Goal: Task Accomplishment & Management: Use online tool/utility

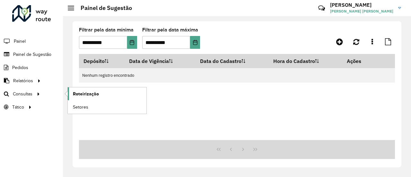
click at [85, 91] on span "Roteirização" at bounding box center [86, 94] width 26 height 7
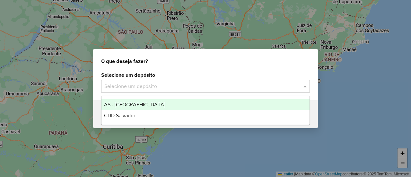
click at [127, 89] on input "text" at bounding box center [198, 86] width 189 height 8
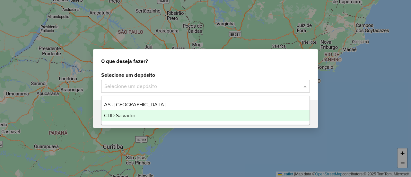
click at [130, 112] on div "CDD Salvador" at bounding box center [205, 115] width 208 height 11
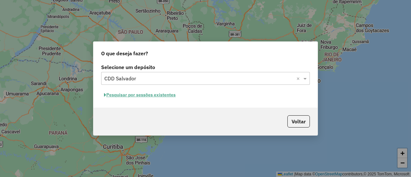
click at [124, 95] on button "Pesquisar por sessões existentes" at bounding box center [139, 95] width 77 height 10
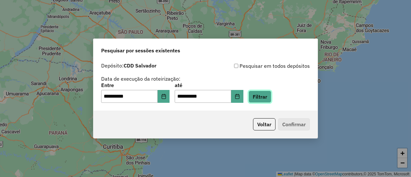
click at [263, 96] on button "Filtrar" at bounding box center [259, 97] width 23 height 12
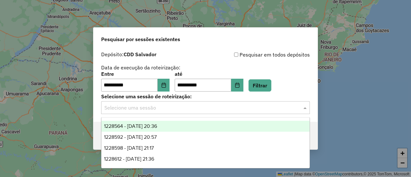
click at [164, 112] on div "Selecione uma sessão" at bounding box center [205, 107] width 209 height 13
click at [157, 124] on span "1228564 - 12/08/2025 20:36" at bounding box center [130, 125] width 53 height 5
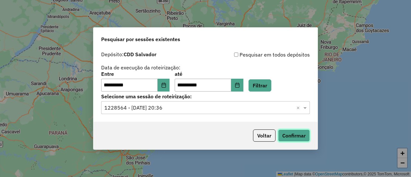
click at [282, 131] on button "Confirmar" at bounding box center [294, 135] width 32 height 12
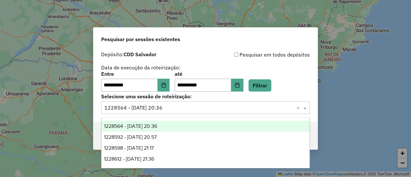
click at [167, 106] on input "text" at bounding box center [198, 108] width 189 height 8
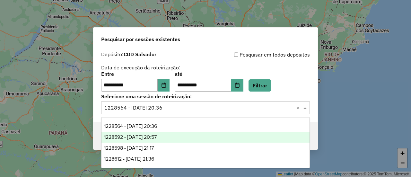
click at [160, 132] on div "1228592 - 12/08/2025 20:57" at bounding box center [205, 137] width 208 height 11
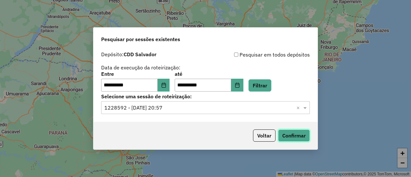
click at [293, 137] on button "Confirmar" at bounding box center [294, 135] width 32 height 12
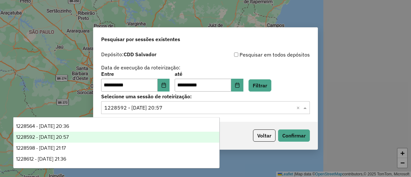
click at [192, 106] on input "text" at bounding box center [198, 108] width 189 height 8
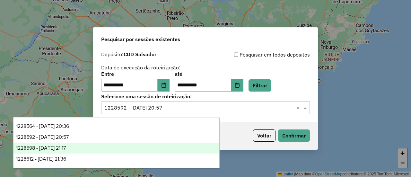
click at [91, 152] on div "1228598 - 12/08/2025 21:17" at bounding box center [116, 148] width 206 height 11
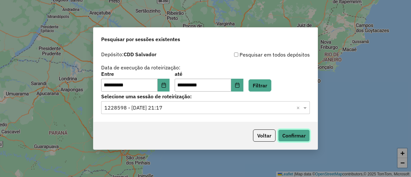
click at [300, 136] on button "Confirmar" at bounding box center [294, 135] width 32 height 12
click at [165, 110] on input "text" at bounding box center [198, 108] width 189 height 8
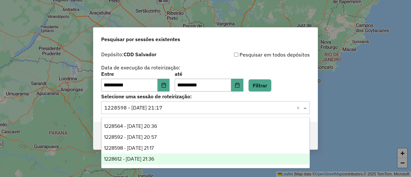
click at [154, 157] on span "1228612 - 12/08/2025 21:36" at bounding box center [129, 158] width 50 height 5
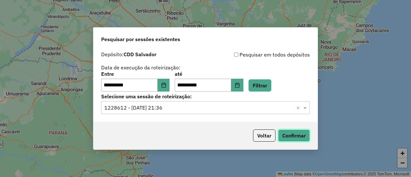
click at [286, 133] on button "Confirmar" at bounding box center [294, 135] width 32 height 12
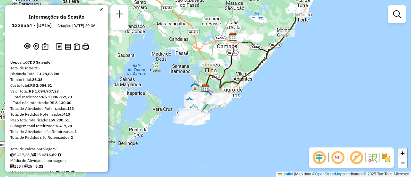
click at [406, 152] on link "+" at bounding box center [402, 153] width 10 height 10
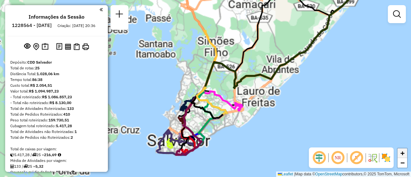
click at [406, 152] on link "+" at bounding box center [402, 153] width 10 height 10
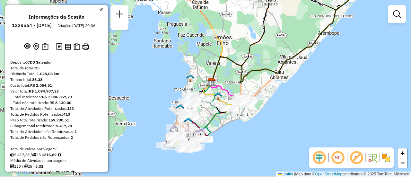
drag, startPoint x: 225, startPoint y: 129, endPoint x: 232, endPoint y: 124, distance: 8.6
click at [232, 124] on div "Janela de atendimento Grade de atendimento Capacidade Transportadoras Veículos …" at bounding box center [205, 88] width 411 height 177
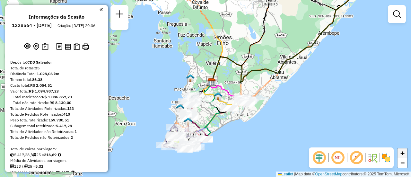
click at [402, 153] on span "+" at bounding box center [402, 153] width 4 height 8
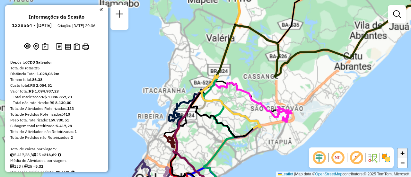
click at [402, 153] on span "+" at bounding box center [402, 153] width 4 height 8
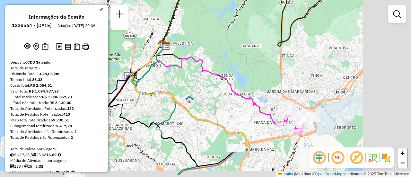
drag, startPoint x: 274, startPoint y: 122, endPoint x: 228, endPoint y: 110, distance: 47.1
click at [228, 110] on div "Janela de atendimento Grade de atendimento Capacidade Transportadoras Veículos …" at bounding box center [205, 88] width 411 height 177
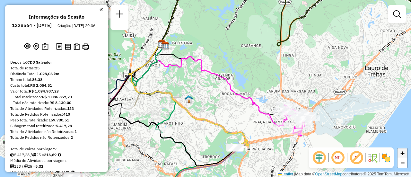
click at [402, 152] on span "+" at bounding box center [402, 153] width 4 height 8
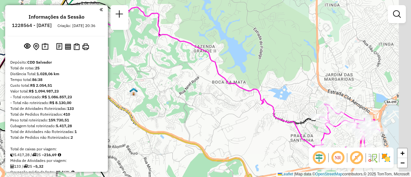
drag, startPoint x: 286, startPoint y: 99, endPoint x: 280, endPoint y: 95, distance: 7.1
click at [280, 95] on div "Janela de atendimento Grade de atendimento Capacidade Transportadoras Veículos …" at bounding box center [205, 88] width 411 height 177
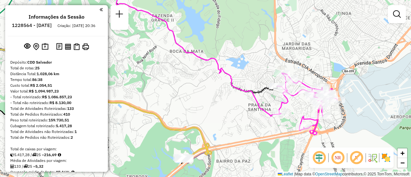
drag, startPoint x: 301, startPoint y: 122, endPoint x: 261, endPoint y: 92, distance: 49.8
click at [261, 92] on icon at bounding box center [150, 22] width 253 height 141
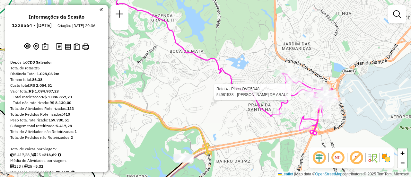
select select "**********"
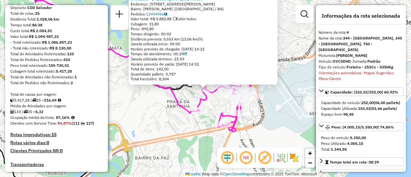
scroll to position [362, 0]
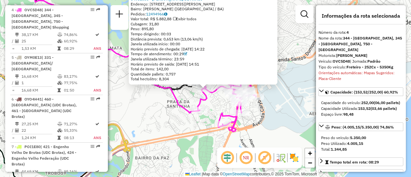
click at [300, 76] on div "54981538 - DELANO DIAS DE ARAUJ Endereço: R PROFESSOR PAULA FILHO 1 Bairro: SAO…" at bounding box center [205, 88] width 411 height 177
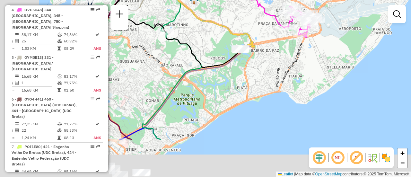
drag, startPoint x: 169, startPoint y: 96, endPoint x: 233, endPoint y: 51, distance: 77.8
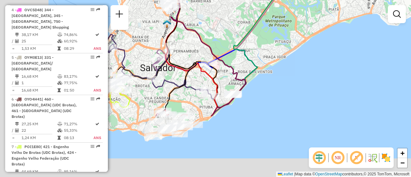
drag, startPoint x: 228, startPoint y: 47, endPoint x: 241, endPoint y: 43, distance: 13.9
click at [241, 43] on icon at bounding box center [264, 26] width 60 height 144
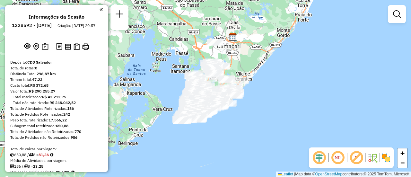
click at [339, 154] on em at bounding box center [337, 157] width 15 height 15
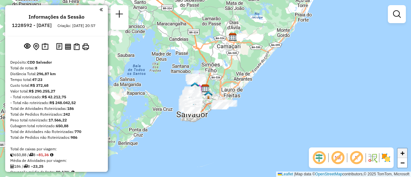
click at [400, 154] on span "+" at bounding box center [402, 153] width 4 height 8
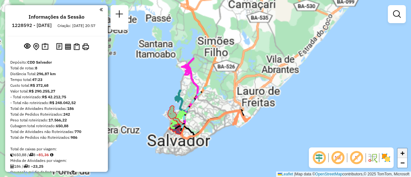
click at [400, 154] on span "+" at bounding box center [402, 153] width 4 height 8
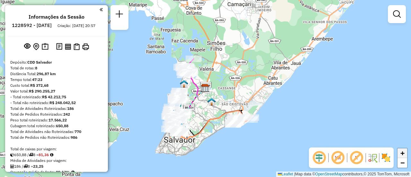
click at [400, 154] on span "+" at bounding box center [402, 153] width 4 height 8
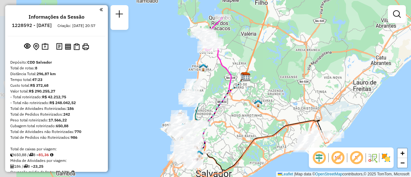
drag, startPoint x: 186, startPoint y: 144, endPoint x: 234, endPoint y: 122, distance: 53.9
click at [234, 122] on div "Janela de atendimento Grade de atendimento Capacidade Transportadoras Veículos …" at bounding box center [205, 88] width 411 height 177
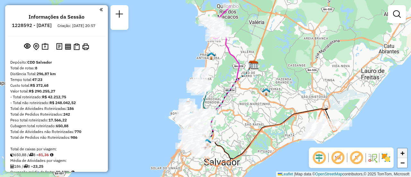
click at [404, 152] on span "+" at bounding box center [402, 153] width 4 height 8
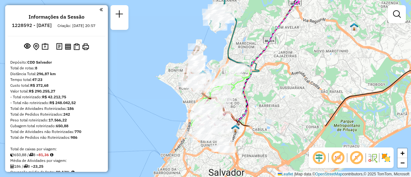
drag, startPoint x: 251, startPoint y: 130, endPoint x: 266, endPoint y: 90, distance: 43.2
click at [266, 90] on div "Janela de atendimento Grade de atendimento Capacidade Transportadoras Veículos …" at bounding box center [205, 88] width 411 height 177
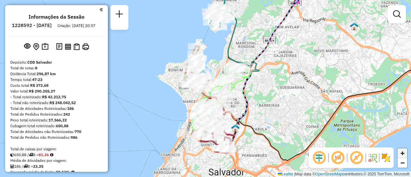
click at [404, 154] on span "+" at bounding box center [402, 153] width 4 height 8
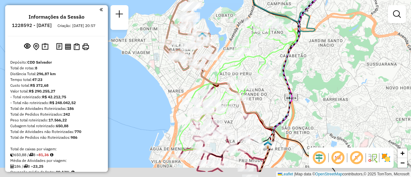
drag, startPoint x: 264, startPoint y: 126, endPoint x: 265, endPoint y: 100, distance: 26.0
click at [265, 100] on div "Janela de atendimento Grade de atendimento Capacidade Transportadoras Veículos …" at bounding box center [205, 88] width 411 height 177
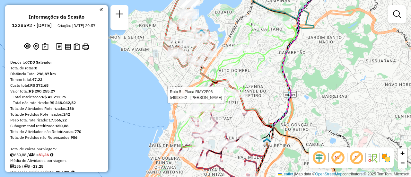
select select "**********"
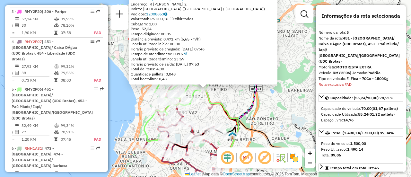
scroll to position [398, 0]
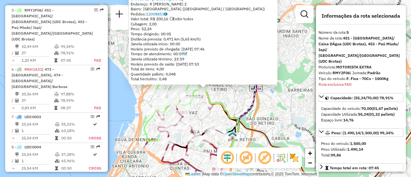
click at [288, 61] on div "54993942 - ERCIO SOUSA MIRANDA Endereço: R Lidio dos Santos 2 Bairro: FAZENDA G…" at bounding box center [205, 88] width 411 height 177
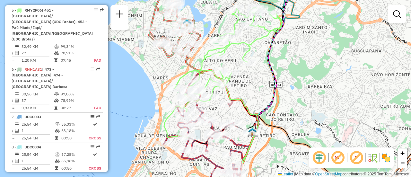
drag, startPoint x: 267, startPoint y: 109, endPoint x: 287, endPoint y: 106, distance: 20.3
click at [287, 106] on div "Janela de atendimento Grade de atendimento Capacidade Transportadoras Veículos …" at bounding box center [205, 88] width 411 height 177
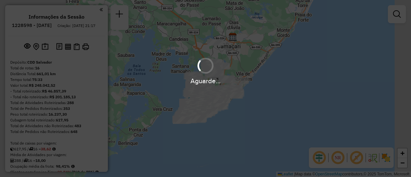
click at [335, 158] on div "Aguarde..." at bounding box center [205, 88] width 411 height 177
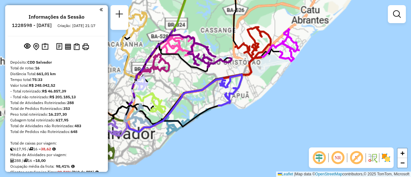
click at [342, 163] on em at bounding box center [337, 157] width 15 height 15
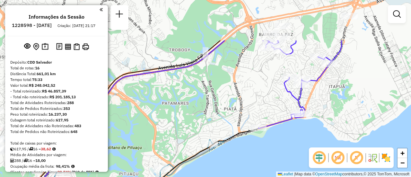
drag, startPoint x: 223, startPoint y: 63, endPoint x: 299, endPoint y: 121, distance: 95.5
click at [299, 121] on icon at bounding box center [299, 84] width 83 height 88
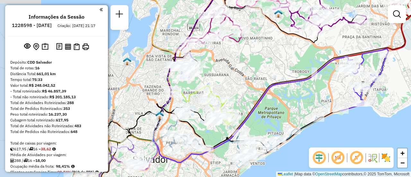
drag, startPoint x: 183, startPoint y: 92, endPoint x: 246, endPoint y: 76, distance: 65.6
click at [276, 93] on div "Janela de atendimento Grade de atendimento Capacidade Transportadoras Veículos …" at bounding box center [205, 88] width 411 height 177
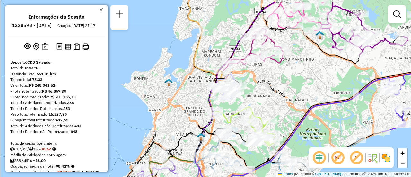
drag, startPoint x: 239, startPoint y: 67, endPoint x: 279, endPoint y: 87, distance: 44.2
click at [279, 87] on div "Janela de atendimento Grade de atendimento Capacidade Transportadoras Veículos …" at bounding box center [205, 88] width 411 height 177
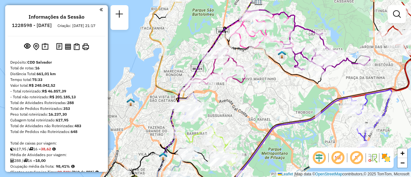
drag, startPoint x: 288, startPoint y: 73, endPoint x: 281, endPoint y: 86, distance: 14.9
click at [246, 95] on div "Janela de atendimento Grade de atendimento Capacidade Transportadoras Veículos …" at bounding box center [205, 88] width 411 height 177
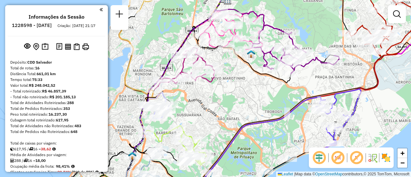
drag, startPoint x: 299, startPoint y: 92, endPoint x: 273, endPoint y: 88, distance: 26.1
click at [273, 88] on div "Janela de atendimento Grade de atendimento Capacidade Transportadoras Veículos …" at bounding box center [205, 88] width 411 height 177
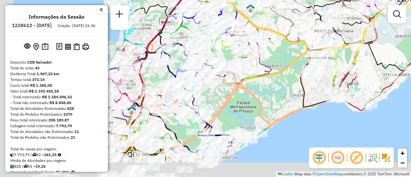
drag, startPoint x: 228, startPoint y: 98, endPoint x: 281, endPoint y: 64, distance: 62.7
click at [281, 64] on div "Janela de atendimento Grade de atendimento Capacidade Transportadoras Veículos …" at bounding box center [205, 88] width 411 height 177
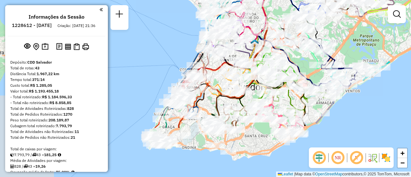
drag, startPoint x: 225, startPoint y: 99, endPoint x: 306, endPoint y: 65, distance: 87.5
click at [306, 65] on div "Janela de atendimento Grade de atendimento Capacidade Transportadoras Veículos …" at bounding box center [205, 88] width 411 height 177
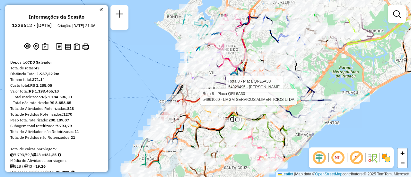
drag, startPoint x: 266, startPoint y: 143, endPoint x: 248, endPoint y: 169, distance: 31.5
click at [248, 171] on div "Rota 8 - Placa QRL6A30 54929495 - EDGAR DO ROSARIO MAC Rota 8 - Placa QRL6A30 5…" at bounding box center [205, 88] width 411 height 177
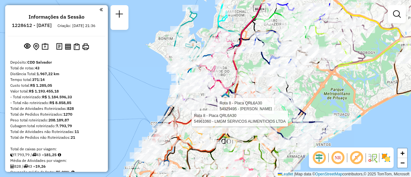
drag, startPoint x: 236, startPoint y: 51, endPoint x: 228, endPoint y: 71, distance: 21.8
click at [228, 72] on div "Rota 8 - Placa QRL6A30 54929495 - EDGAR DO ROSARIO MAC Rota 8 - Placa QRL6A30 5…" at bounding box center [205, 88] width 411 height 177
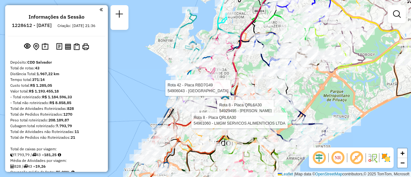
click at [229, 65] on div "Rota 8 - Placa QRL6A30 54929495 - EDGAR DO ROSARIO MAC Rota 8 - Placa QRL6A30 5…" at bounding box center [205, 88] width 411 height 177
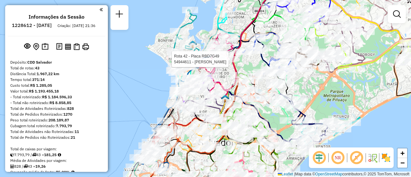
select select "**********"
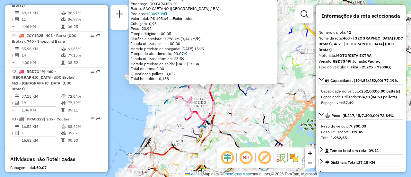
scroll to position [1829, 0]
click at [125, 111] on div "54944611 - JOANICE SALES Endereço: DO PARAISO 01 Bairro: SAO CAETANO (SALVADOR …" at bounding box center [205, 88] width 411 height 177
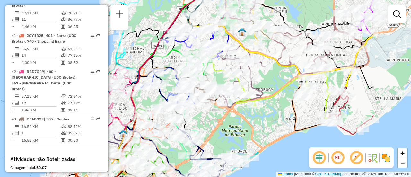
drag, startPoint x: 234, startPoint y: 97, endPoint x: 146, endPoint y: 103, distance: 87.8
click at [146, 103] on div "Rota 19 - Placa QRL6C46 54954623 - DAIANE CERQUEIRA SAM Janela de atendimento G…" at bounding box center [205, 88] width 411 height 177
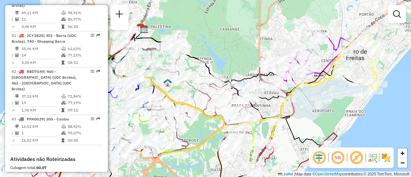
drag, startPoint x: 236, startPoint y: 123, endPoint x: 206, endPoint y: 146, distance: 38.2
click at [206, 146] on div "Janela de atendimento Grade de atendimento Capacidade Transportadoras Veículos …" at bounding box center [205, 88] width 411 height 177
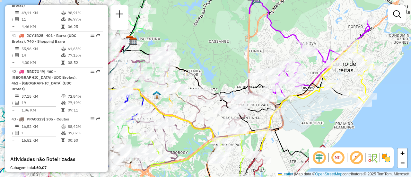
drag, startPoint x: 323, startPoint y: 91, endPoint x: 261, endPoint y: 99, distance: 62.8
click at [322, 94] on div "Janela de atendimento Grade de atendimento Capacidade Transportadoras Veículos …" at bounding box center [205, 88] width 411 height 177
